Goal: Information Seeking & Learning: Learn about a topic

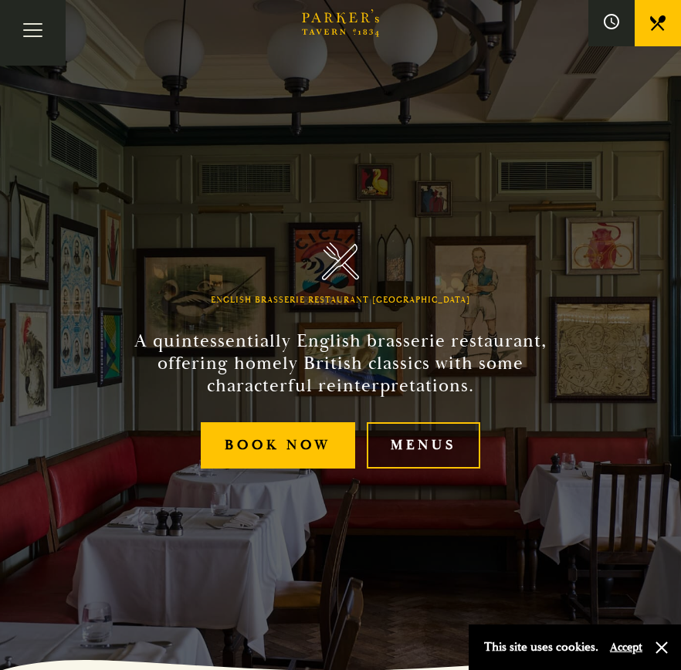
click at [425, 425] on link "Menus" at bounding box center [423, 445] width 113 height 47
click at [27, 57] on button "Toggle navigation" at bounding box center [33, 33] width 66 height 66
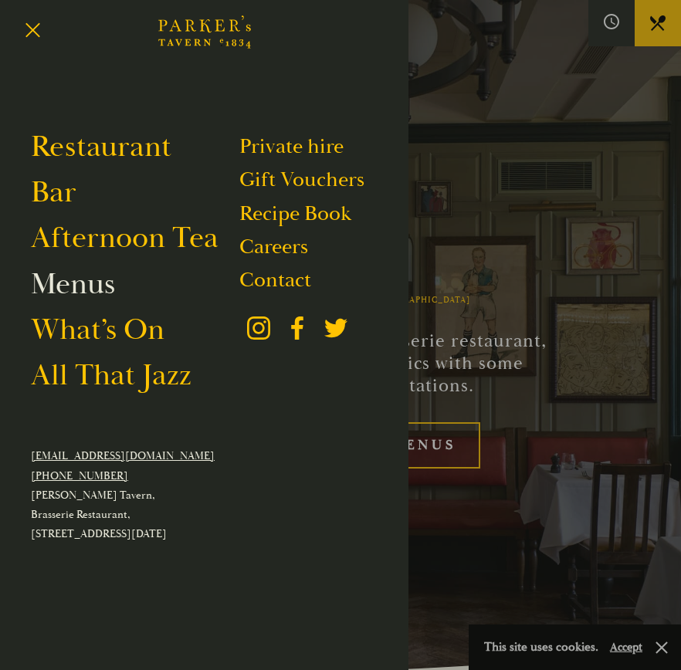
click at [69, 299] on link "Menus" at bounding box center [73, 284] width 84 height 37
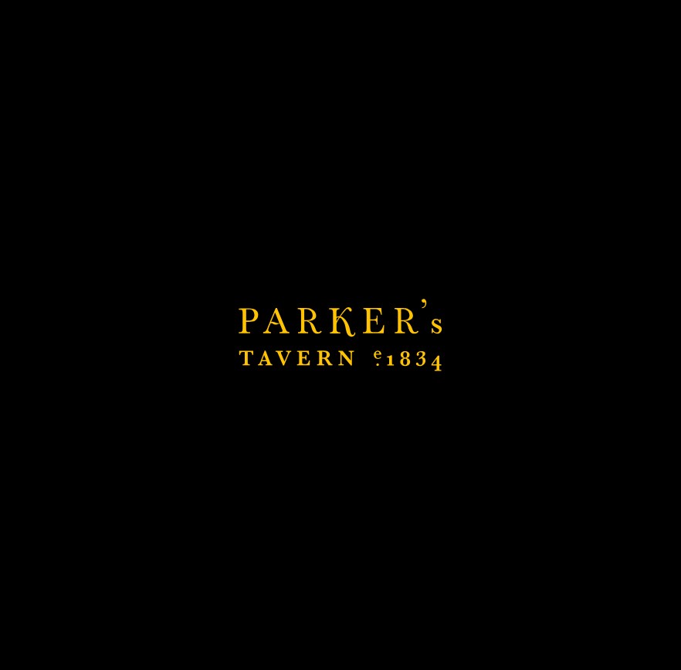
scroll to position [42, 0]
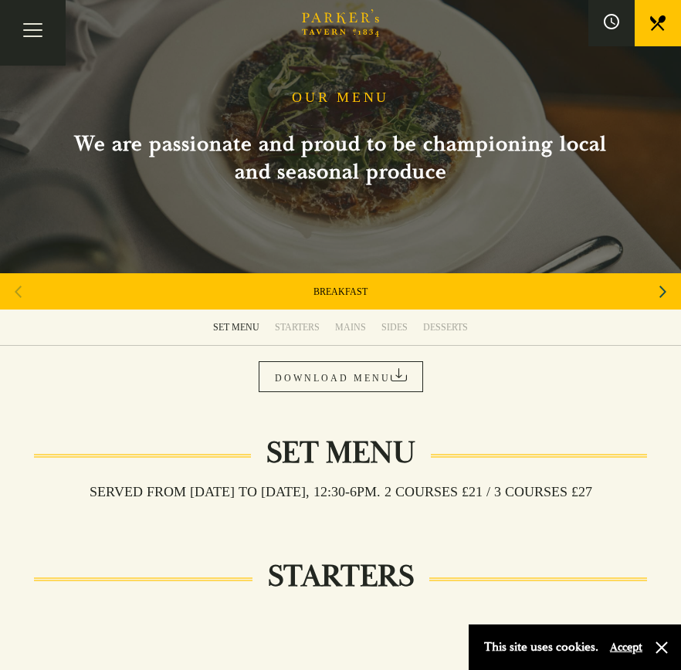
scroll to position [22, 0]
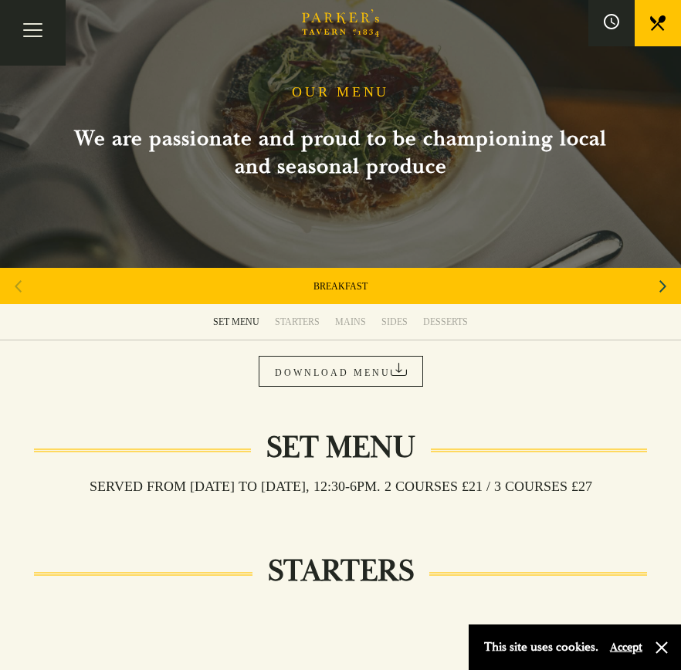
click at [435, 327] on link "DESSERTS" at bounding box center [445, 322] width 60 height 36
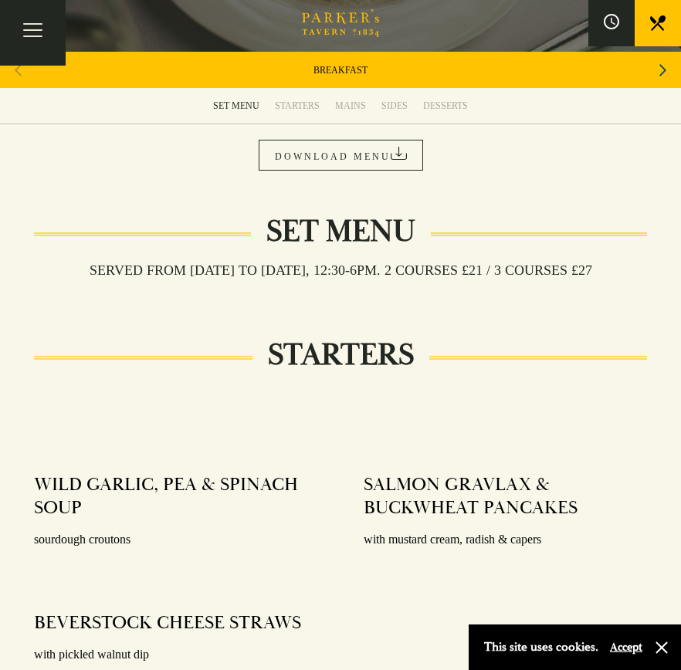
scroll to position [239, 0]
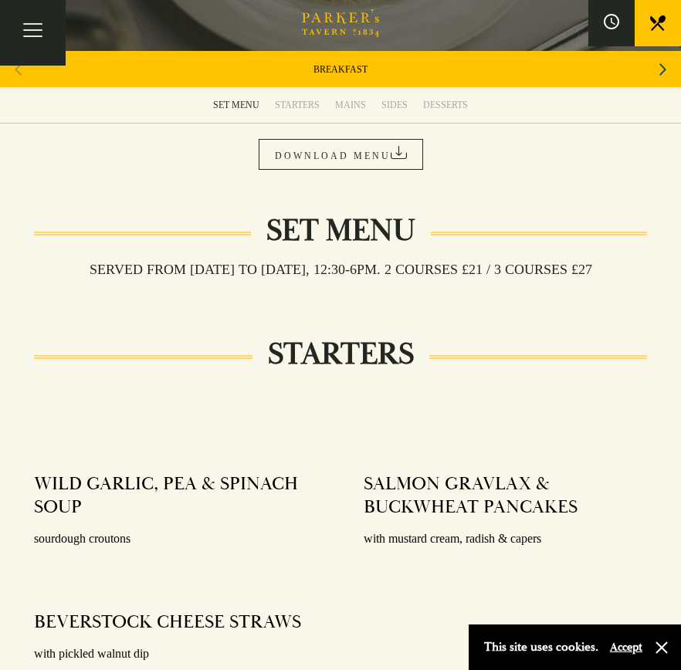
click at [412, 147] on link "DOWNLOAD MENU" at bounding box center [341, 154] width 164 height 31
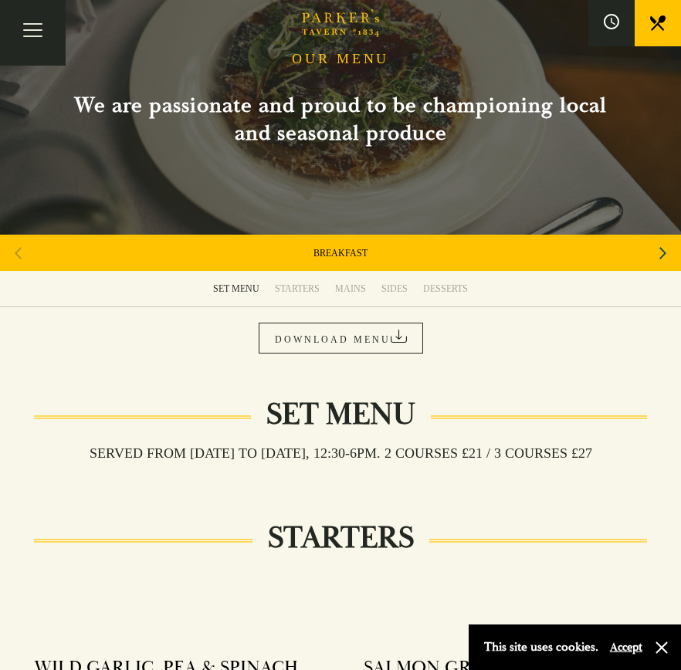
scroll to position [0, 0]
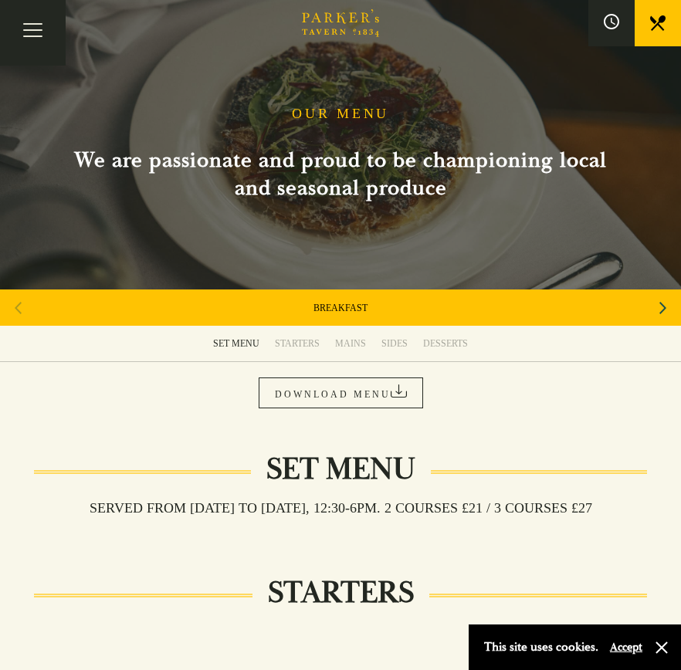
click at [667, 315] on div "Next slide" at bounding box center [662, 308] width 21 height 34
click at [658, 315] on div "Next slide" at bounding box center [662, 308] width 21 height 34
click at [664, 305] on icon "Next slide" at bounding box center [662, 308] width 7 height 12
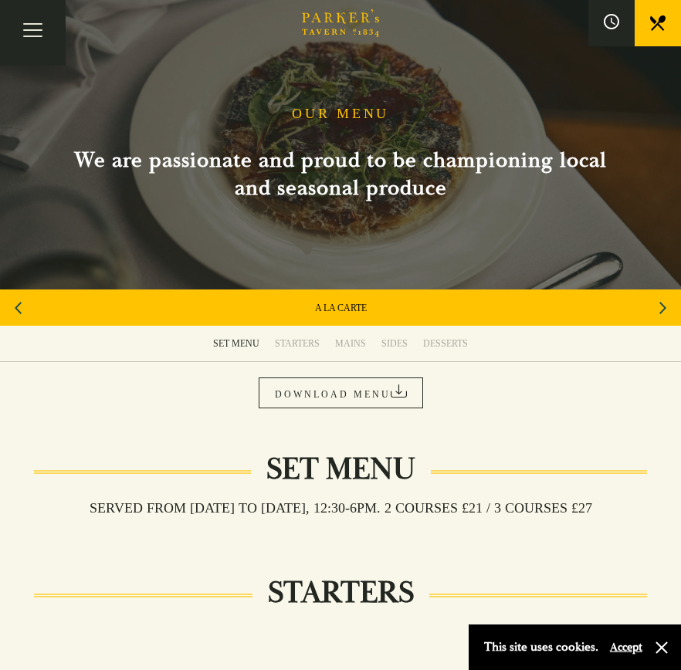
click at [664, 305] on icon "Next slide" at bounding box center [662, 308] width 7 height 12
click at [324, 383] on link "DOWNLOAD MENU" at bounding box center [341, 392] width 164 height 31
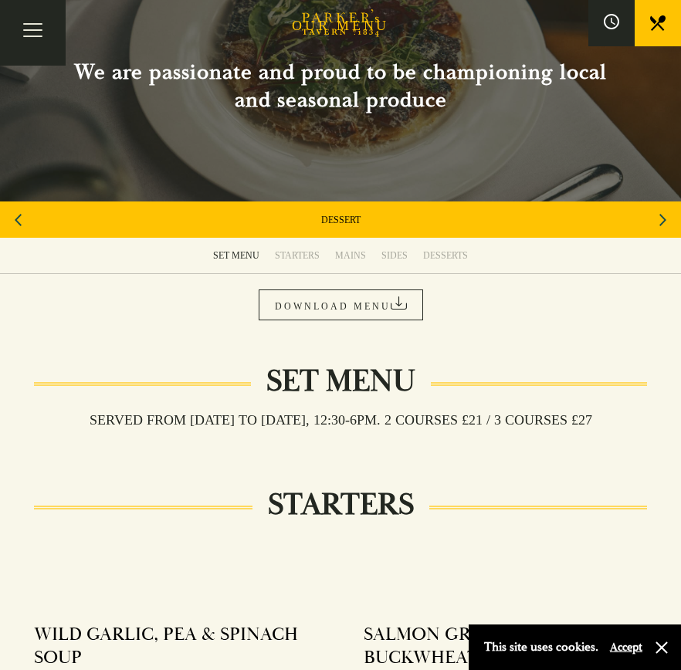
scroll to position [89, 0]
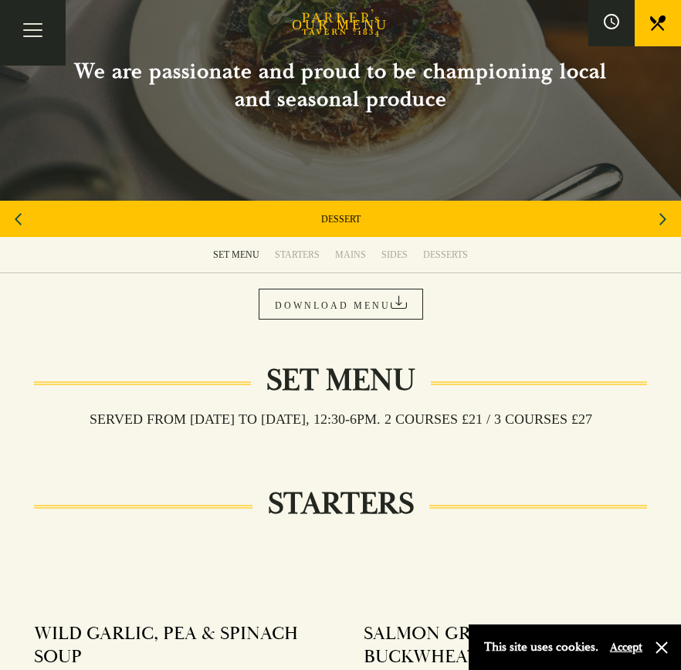
click at [445, 249] on div "DESSERTS" at bounding box center [445, 255] width 45 height 12
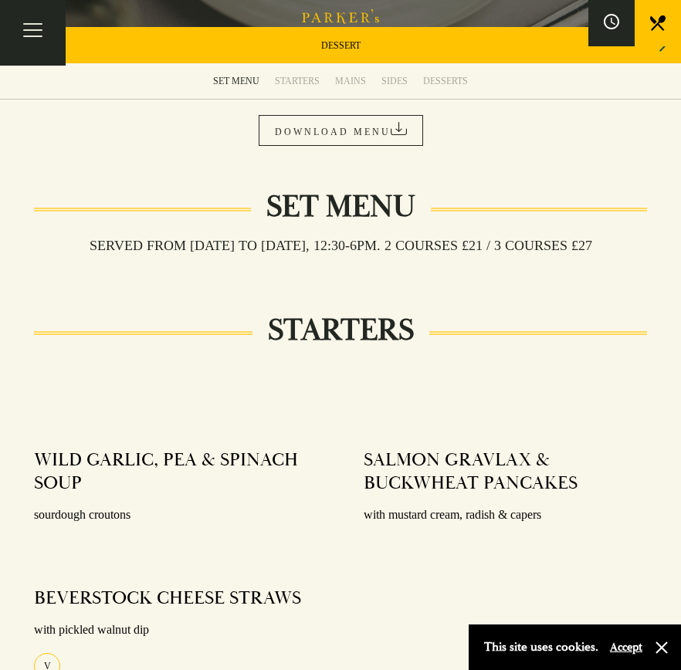
scroll to position [0, 0]
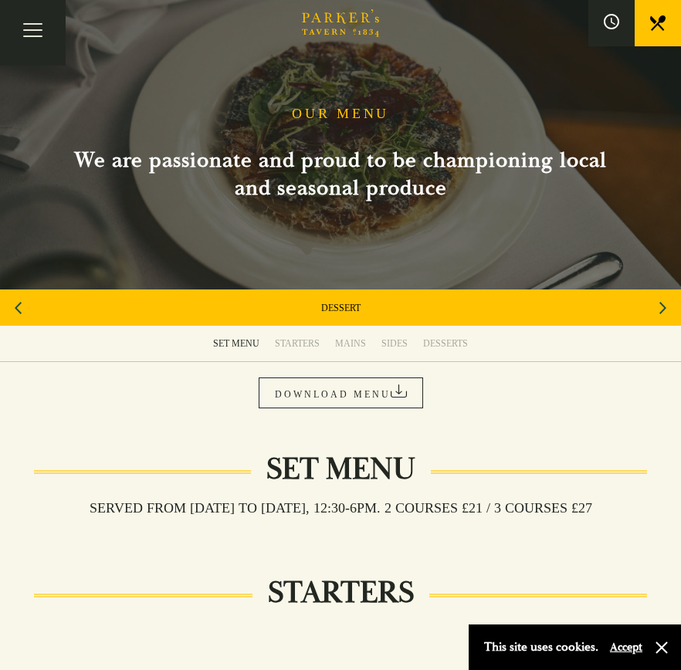
click at [344, 310] on link "DESSERT" at bounding box center [340, 308] width 39 height 12
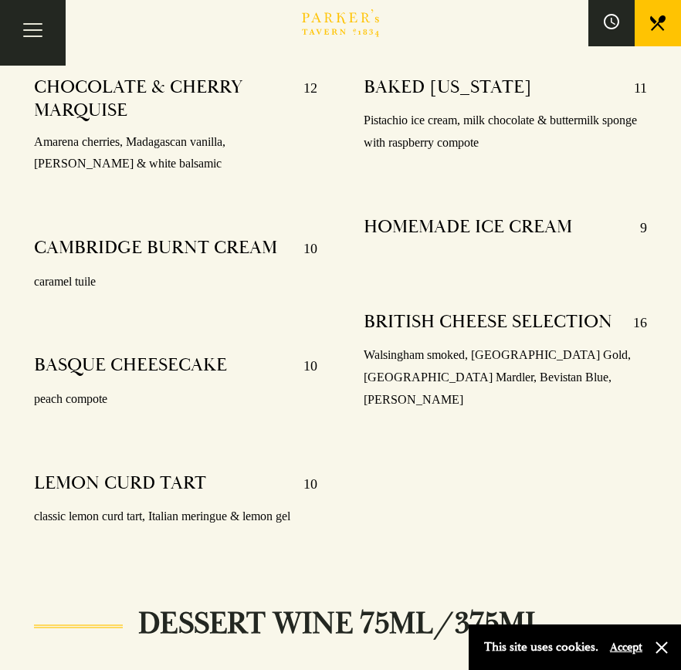
scroll to position [509, 0]
